Goal: Use online tool/utility: Utilize a website feature to perform a specific function

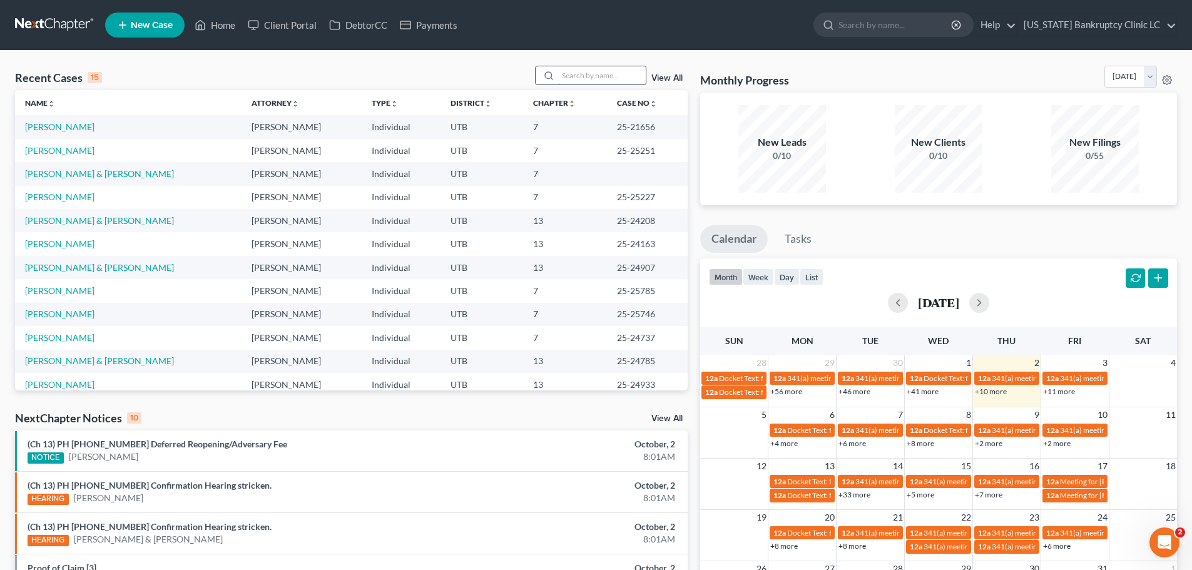
click at [599, 74] on input "search" at bounding box center [602, 75] width 88 height 18
type input "lee"
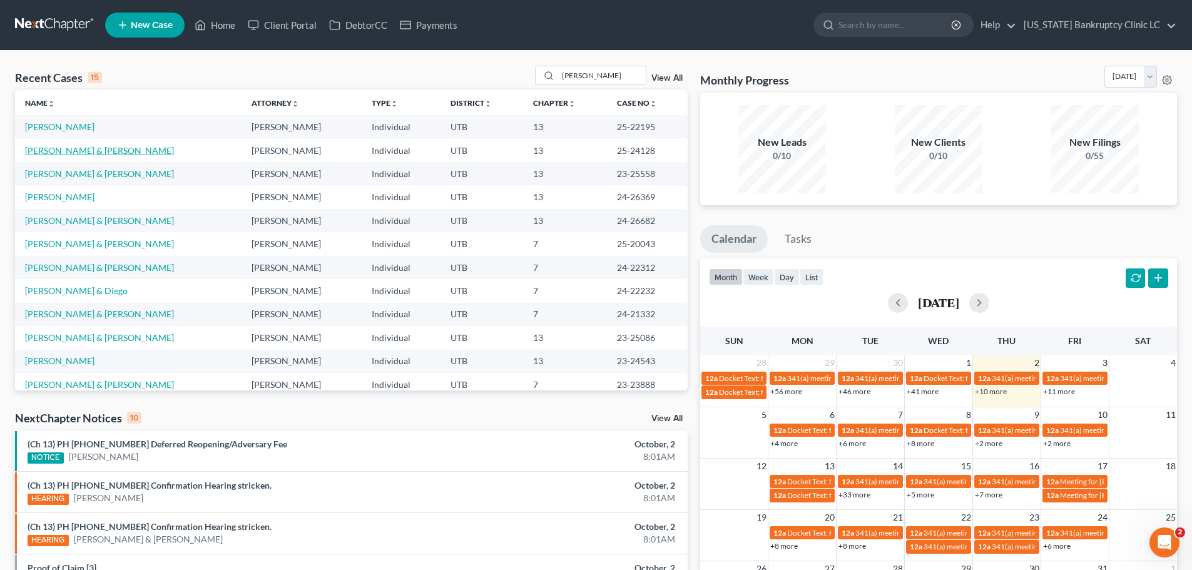
click at [61, 153] on link "[PERSON_NAME] & [PERSON_NAME]" at bounding box center [99, 150] width 149 height 11
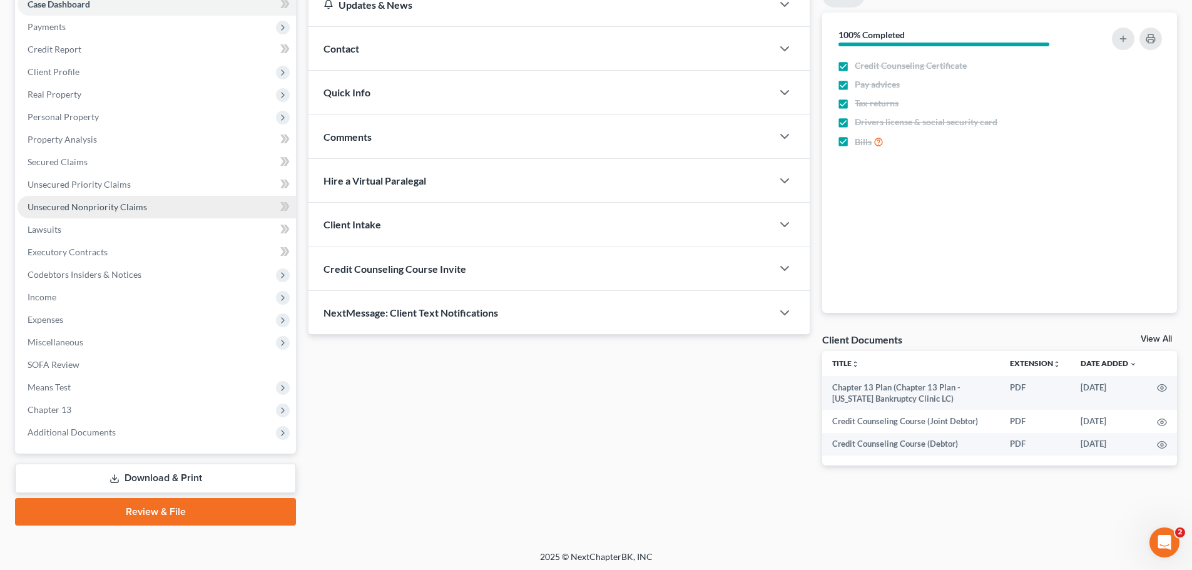
scroll to position [140, 0]
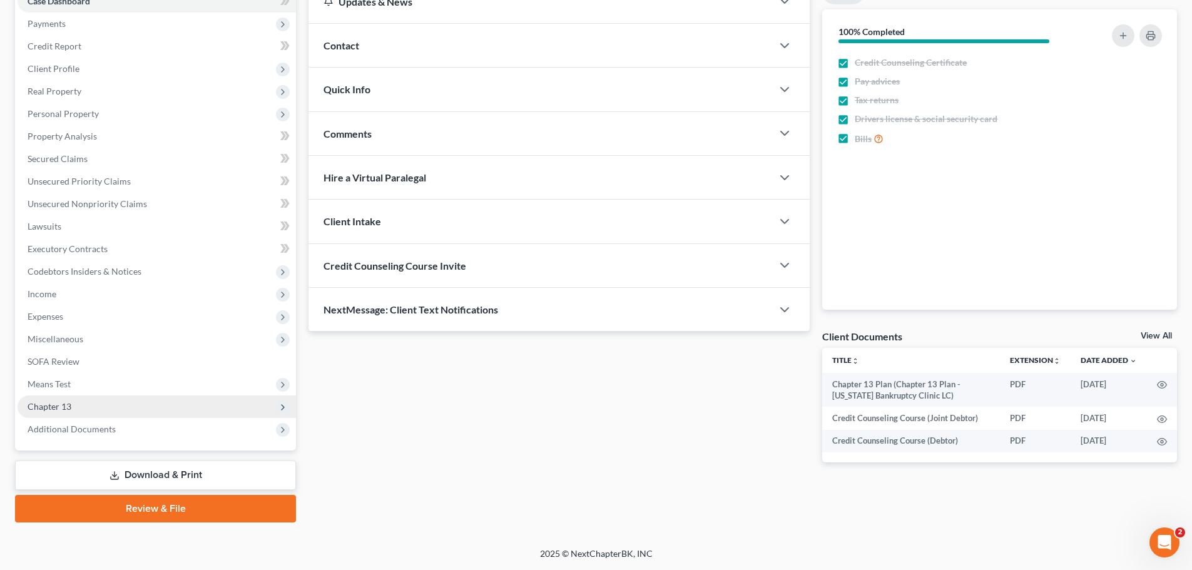
click at [127, 410] on span "Chapter 13" at bounding box center [157, 406] width 278 height 23
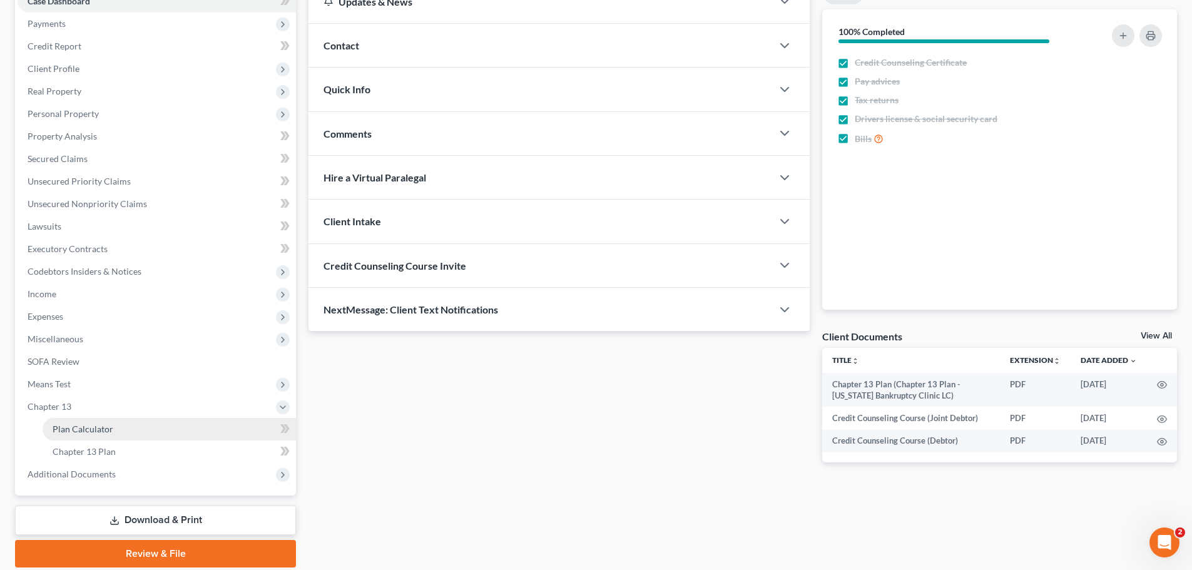
click at [131, 429] on link "Plan Calculator" at bounding box center [169, 429] width 253 height 23
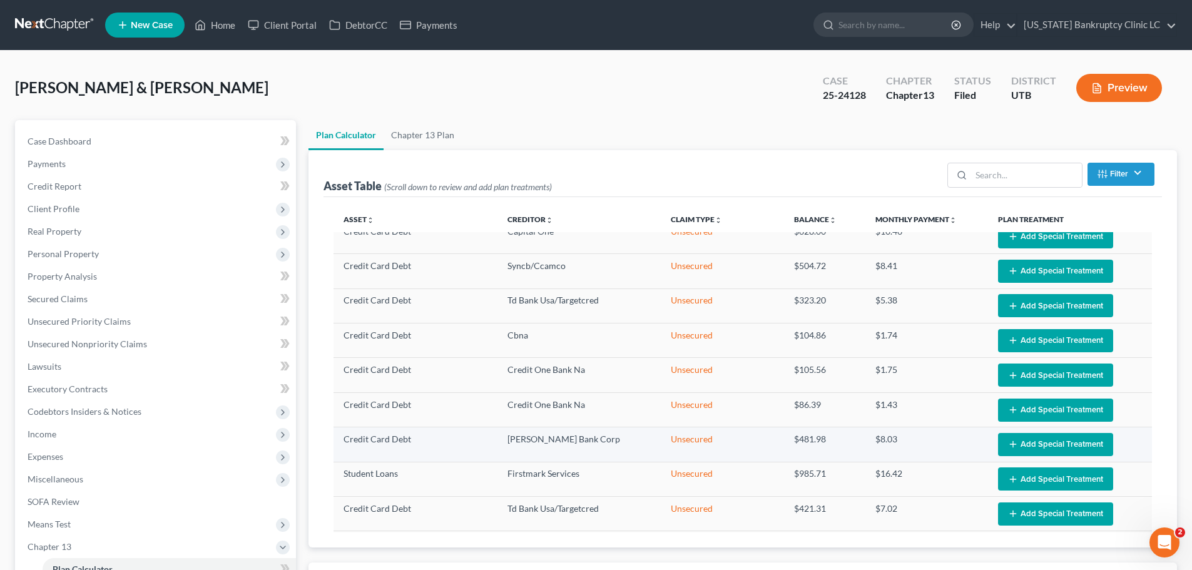
select select "59"
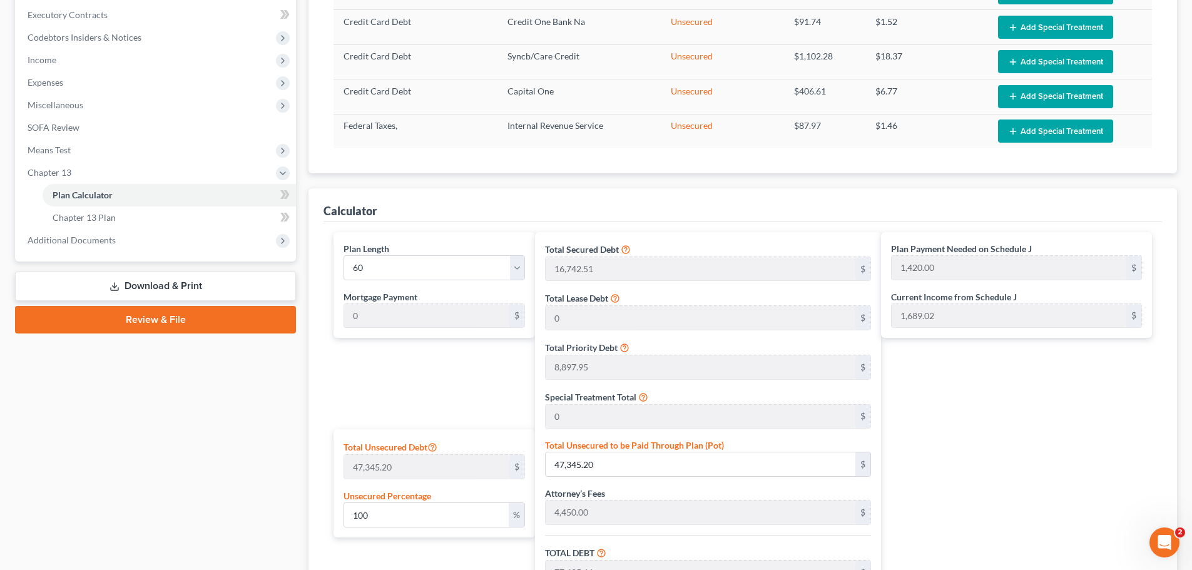
scroll to position [375, 0]
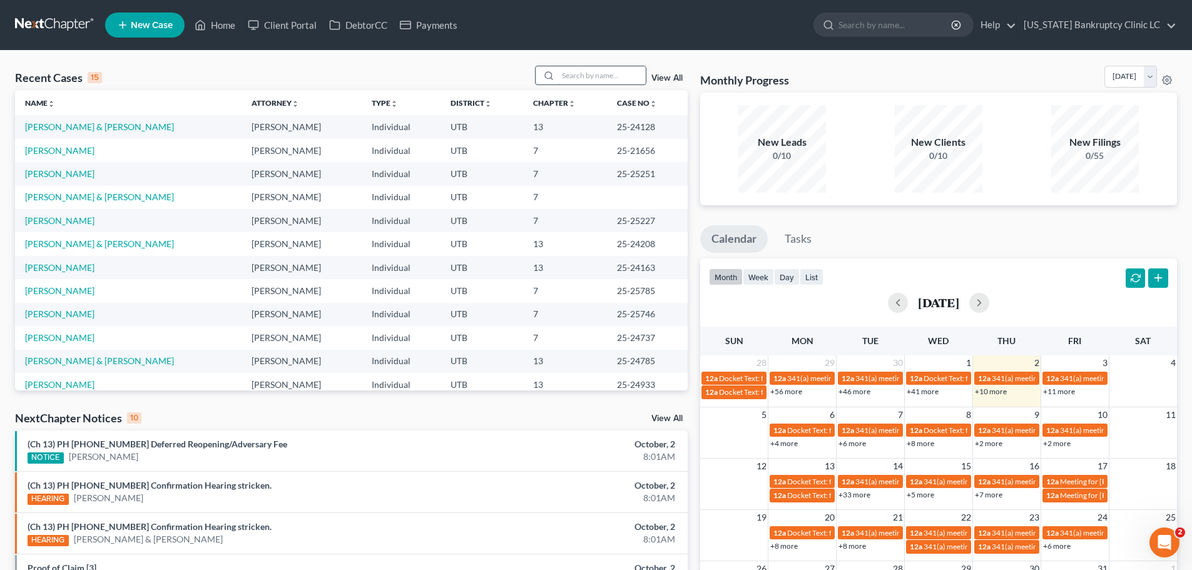
click at [592, 73] on input "search" at bounding box center [602, 75] width 88 height 18
type input "averman"
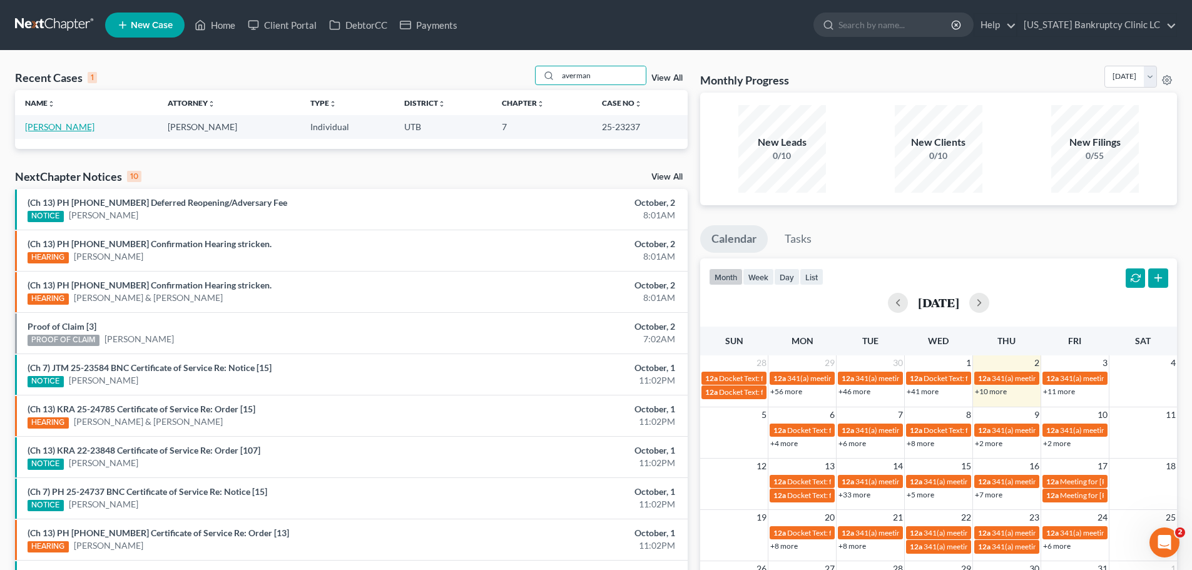
click at [59, 129] on link "[PERSON_NAME]" at bounding box center [59, 126] width 69 height 11
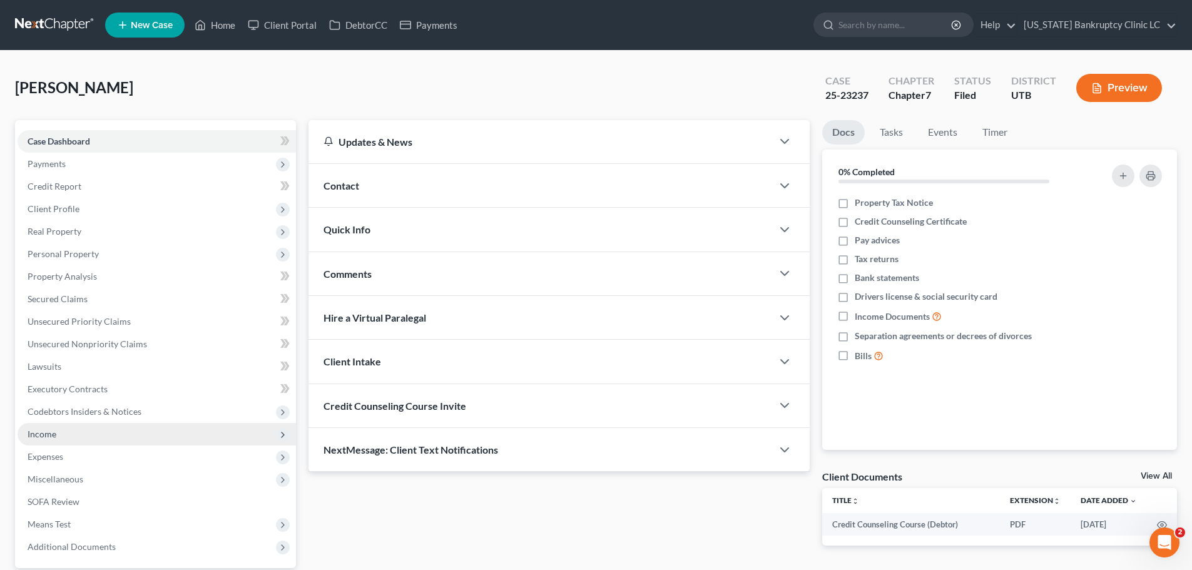
click at [141, 437] on span "Income" at bounding box center [157, 434] width 278 height 23
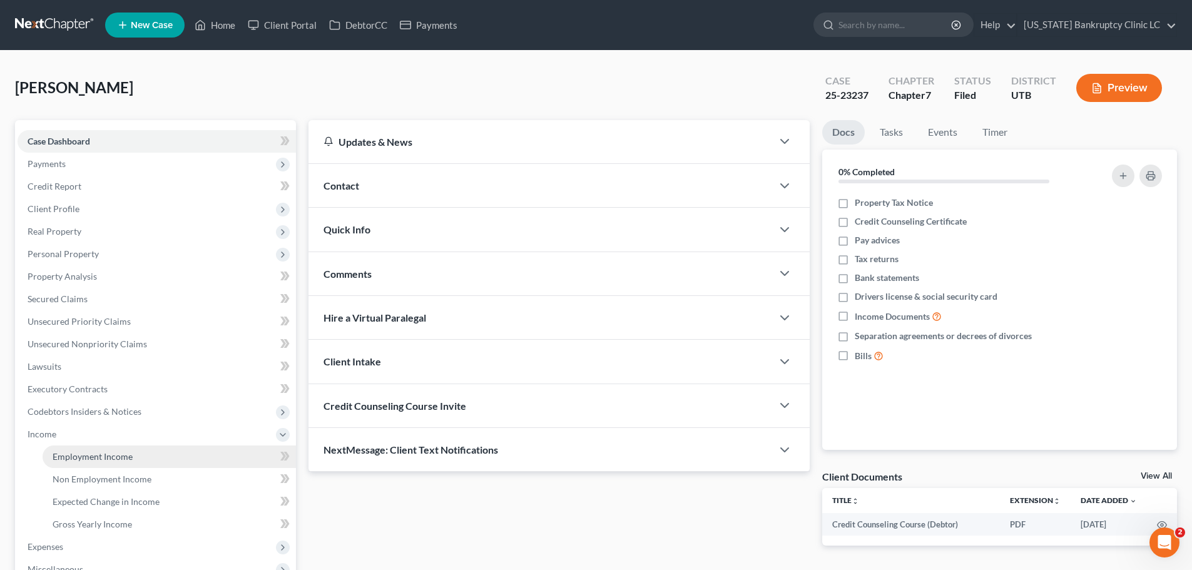
click at [136, 452] on link "Employment Income" at bounding box center [169, 456] width 253 height 23
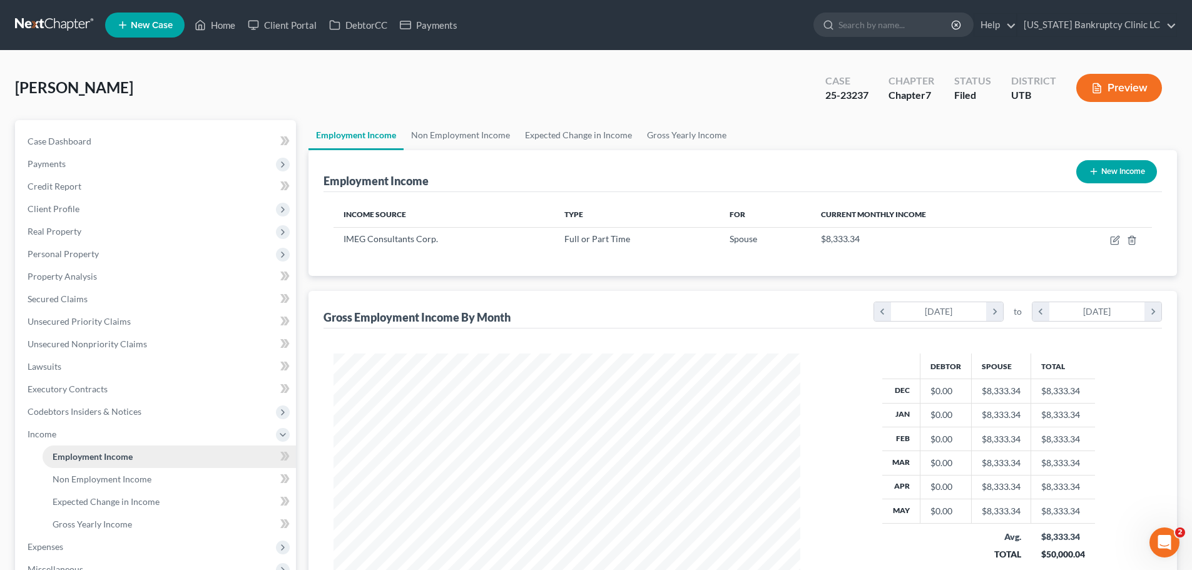
scroll to position [233, 492]
